Goal: Navigation & Orientation: Go to known website

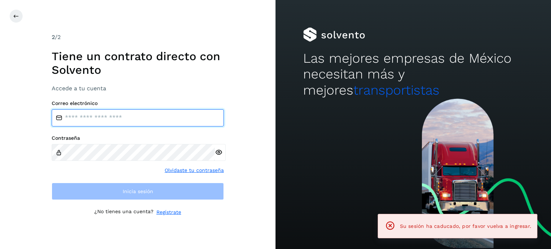
type input "**********"
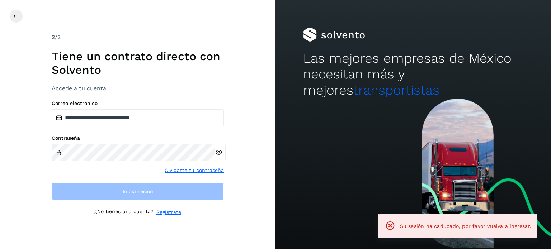
click at [35, 188] on div "**********" at bounding box center [138, 124] width 276 height 249
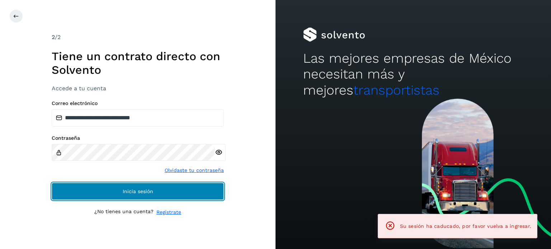
click at [80, 189] on button "Inicia sesión" at bounding box center [138, 191] width 172 height 17
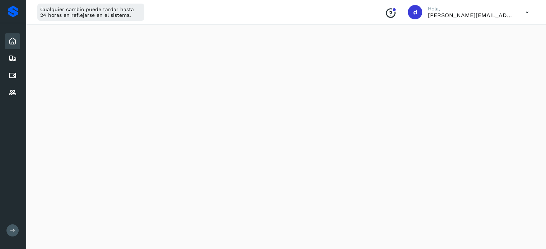
scroll to position [384, 0]
